Goal: Entertainment & Leisure: Consume media (video, audio)

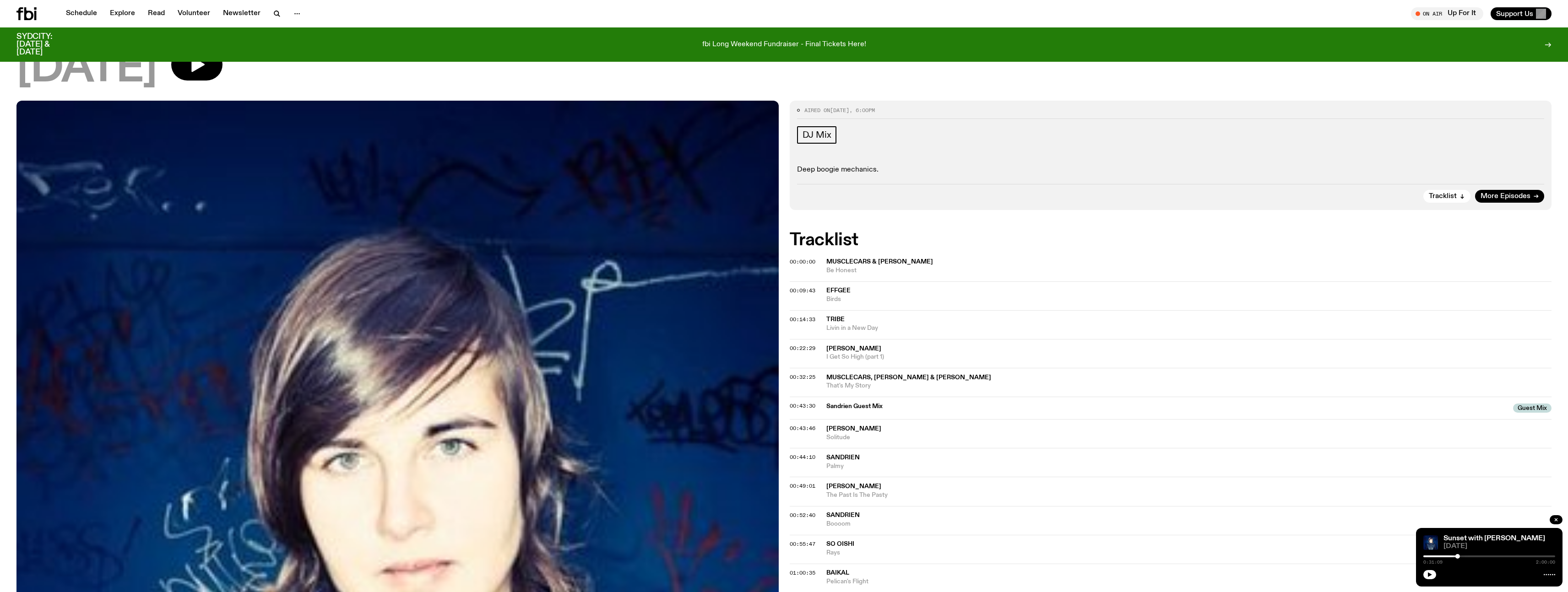
scroll to position [84, 0]
click at [1427, 575] on button "button" at bounding box center [1429, 574] width 13 height 9
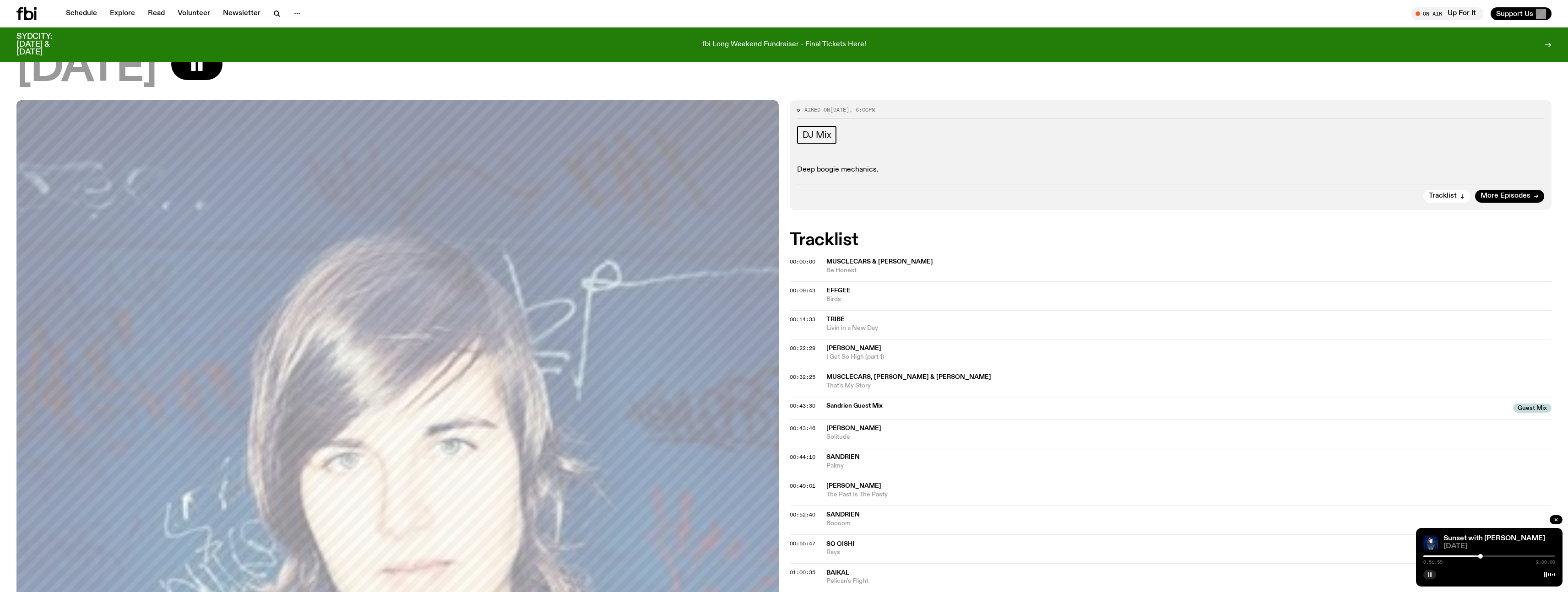
drag, startPoint x: 247, startPoint y: 71, endPoint x: 167, endPoint y: 95, distance: 83.5
click at [223, 72] on button "button" at bounding box center [197, 64] width 51 height 32
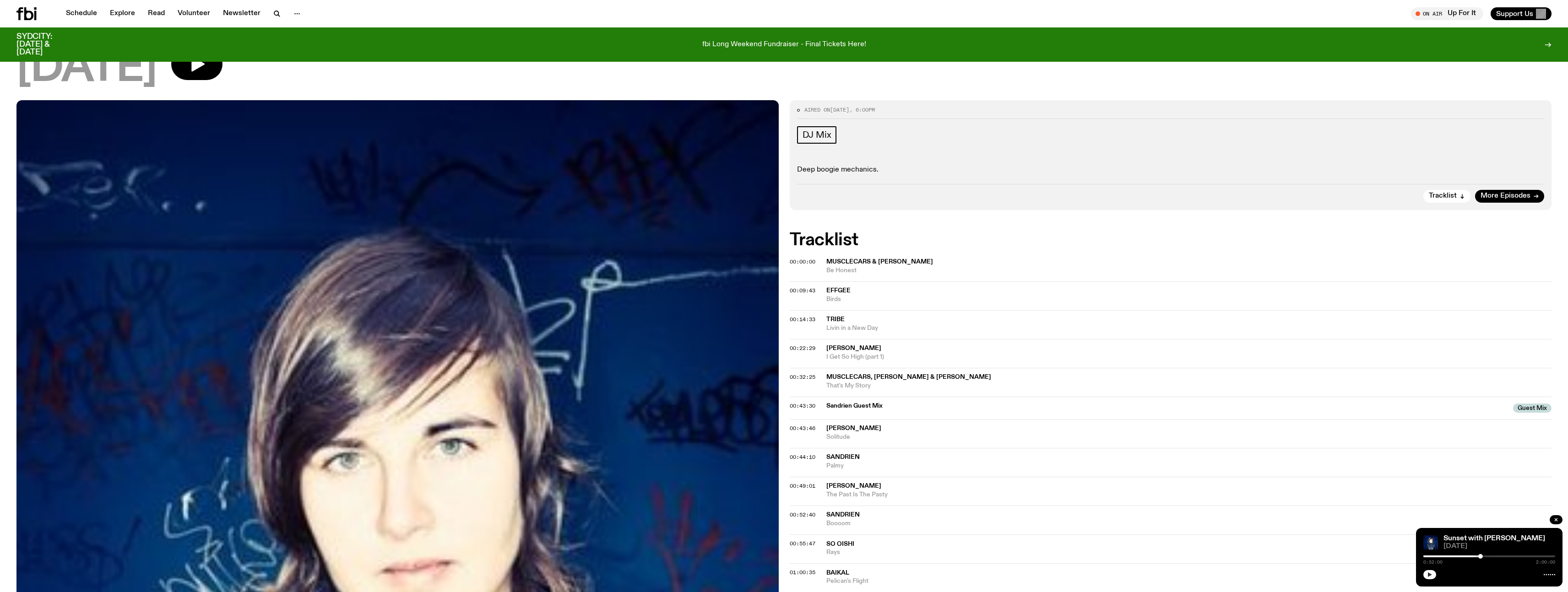
click at [1429, 573] on icon "button" at bounding box center [1430, 575] width 4 height 5
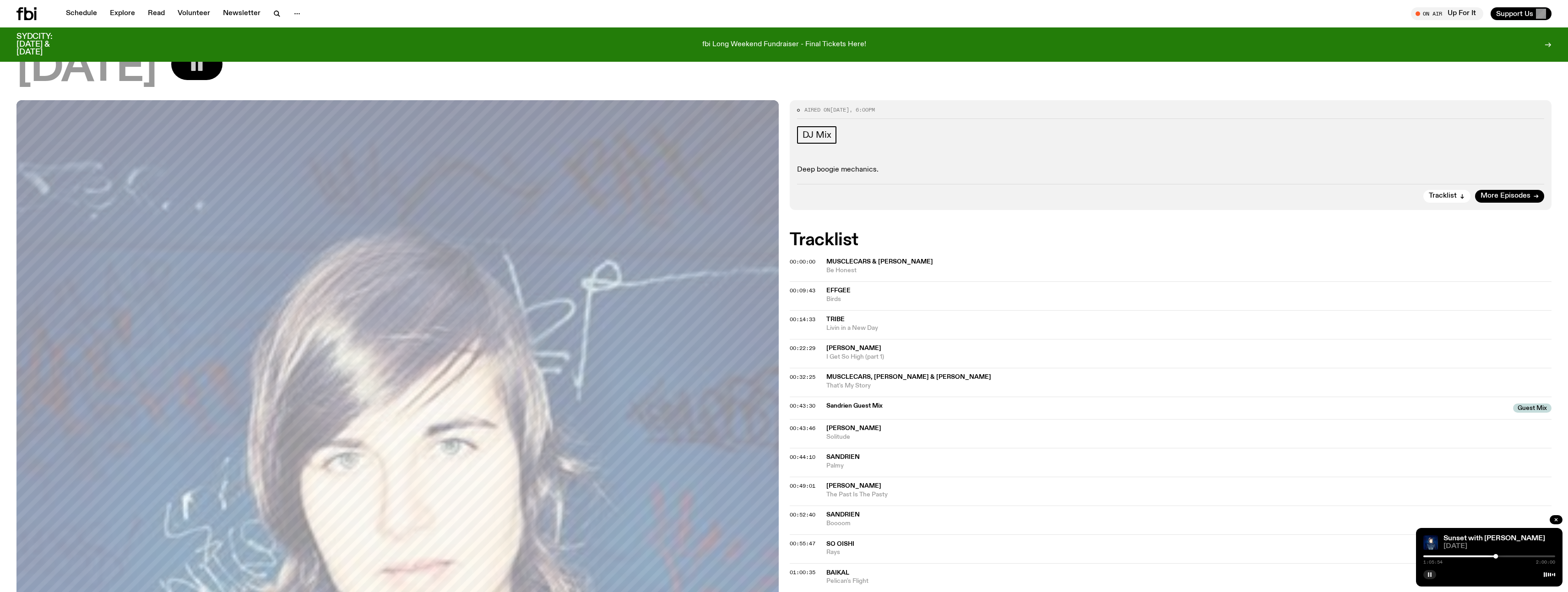
click at [206, 73] on icon "button" at bounding box center [197, 64] width 18 height 18
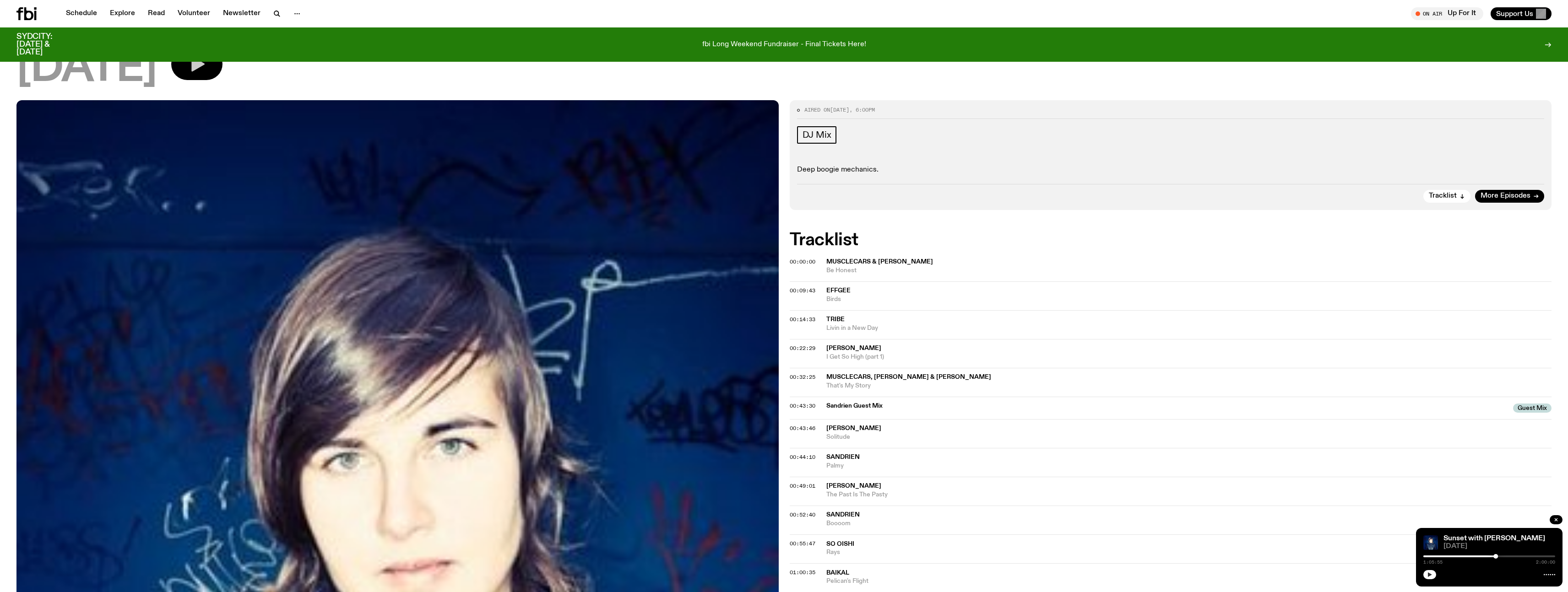
click at [1430, 577] on icon "button" at bounding box center [1429, 574] width 5 height 5
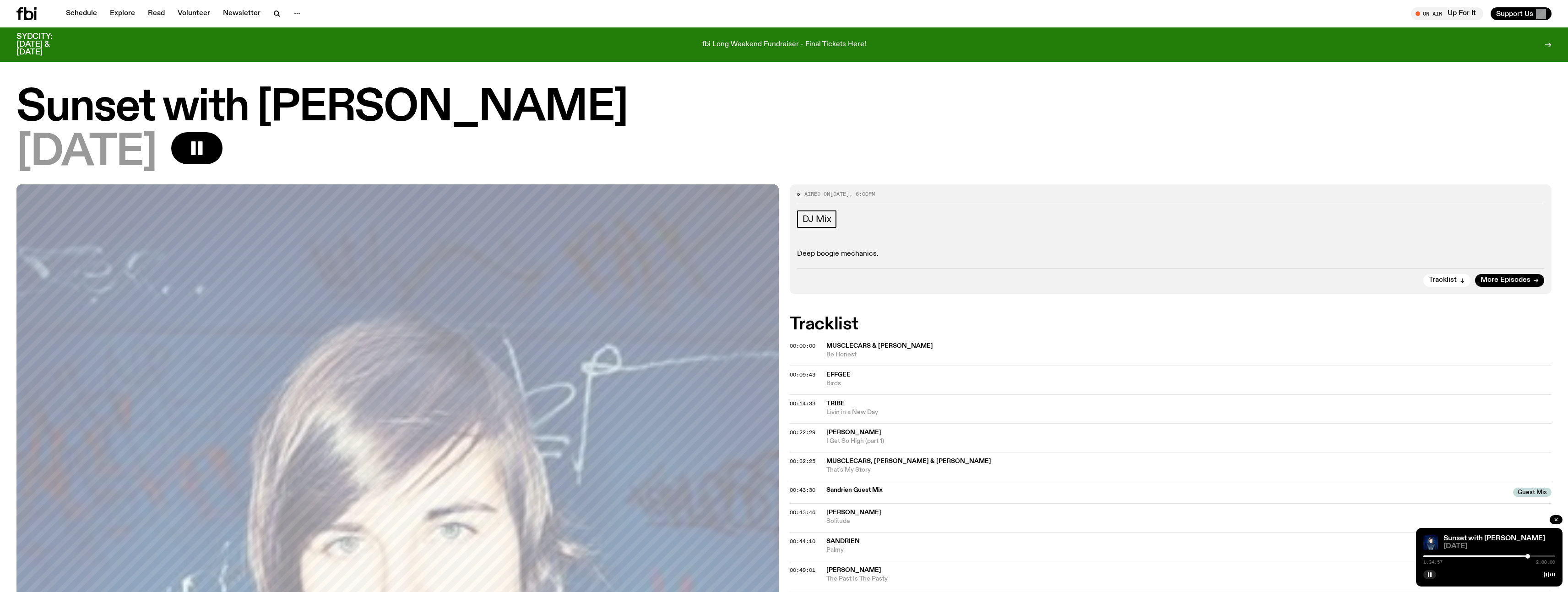
scroll to position [84, 0]
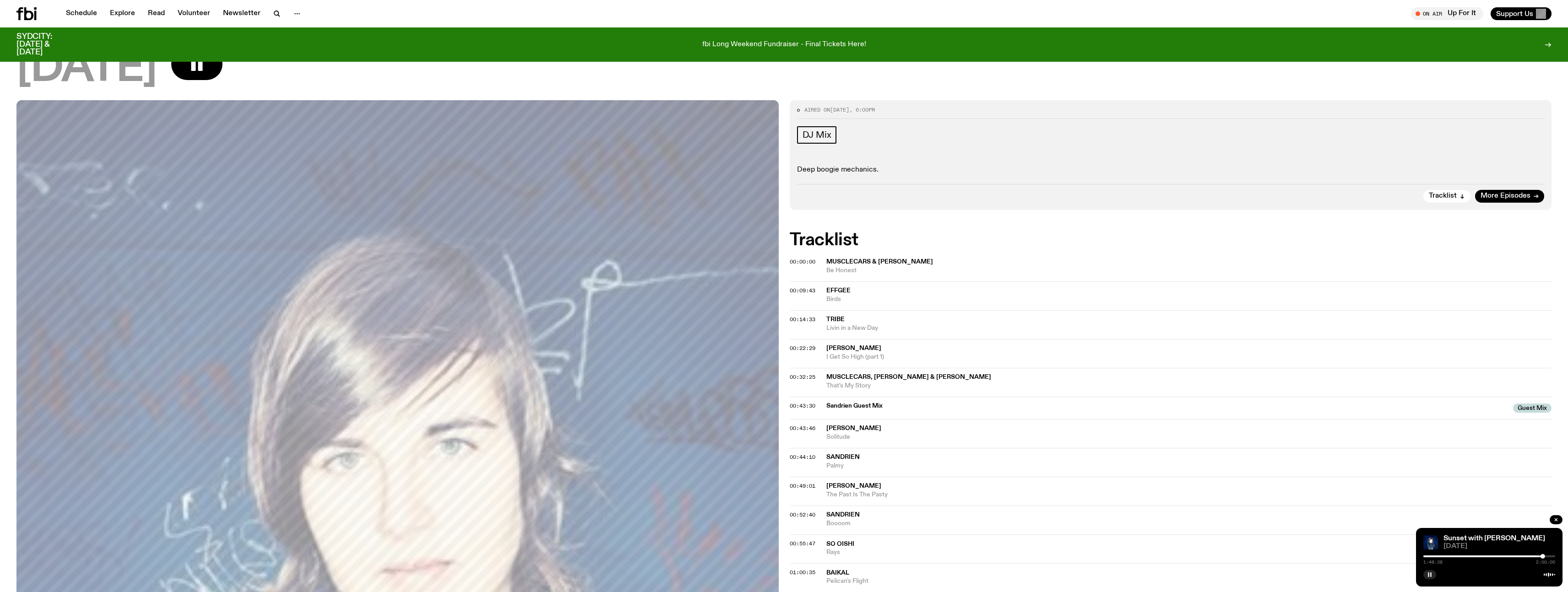
click at [1430, 577] on rect "button" at bounding box center [1431, 575] width 1 height 5
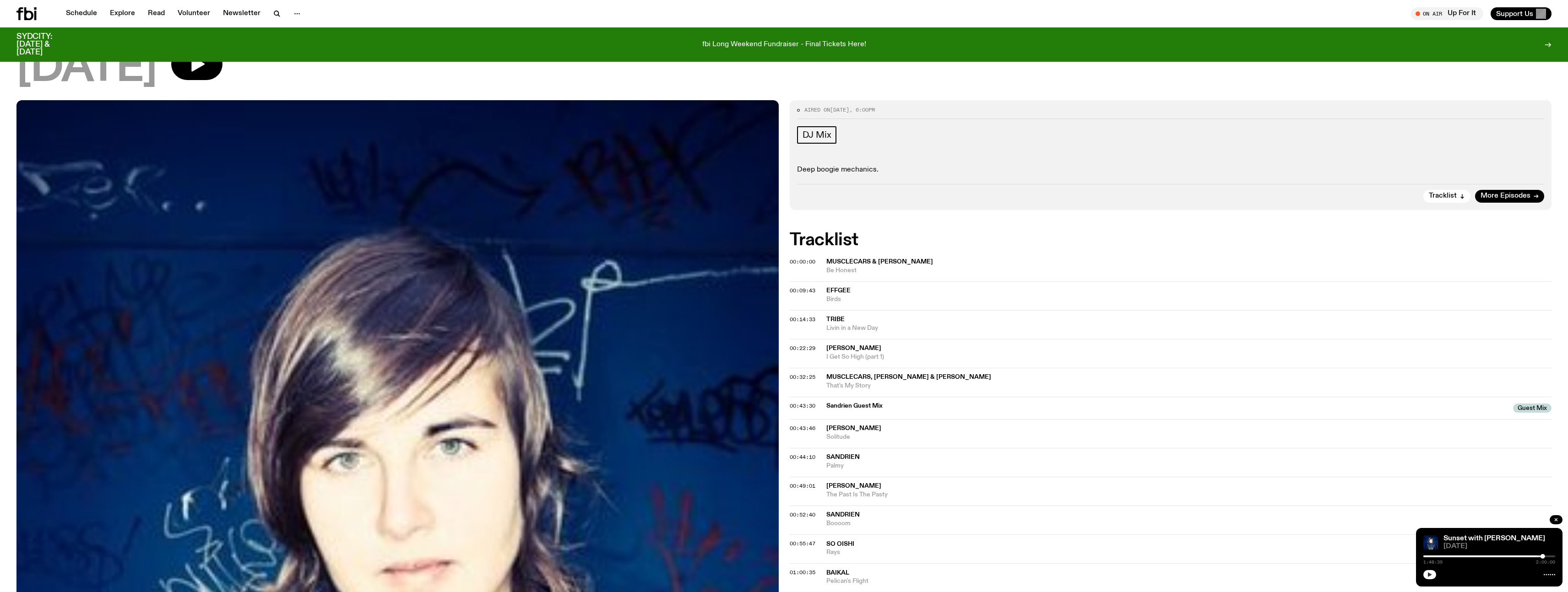
click at [1427, 575] on button "button" at bounding box center [1429, 574] width 13 height 9
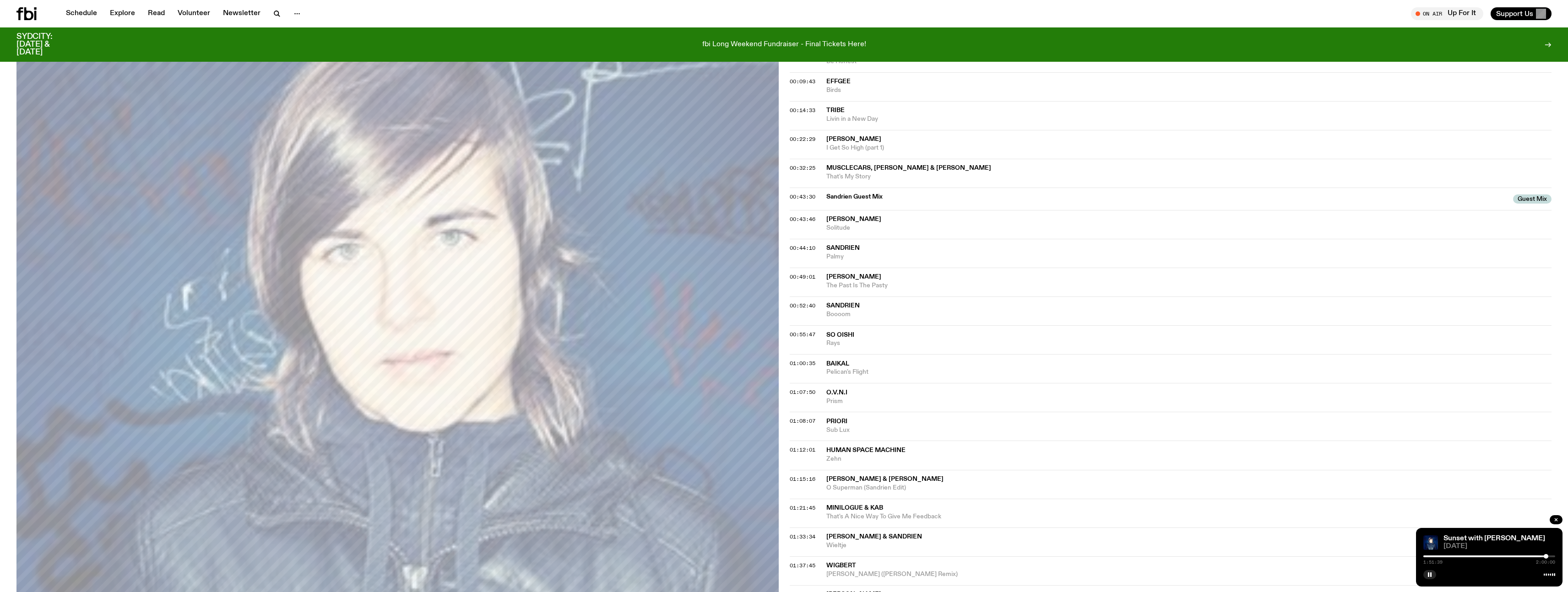
scroll to position [279, 0]
